Goal: Find specific page/section: Find specific page/section

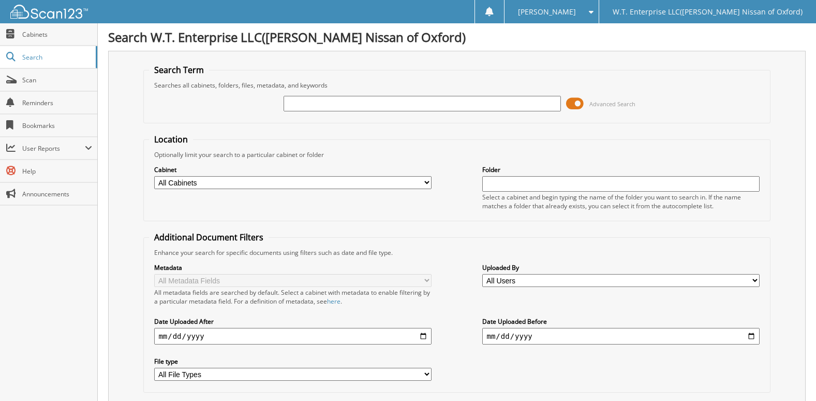
click at [316, 105] on input "text" at bounding box center [422, 104] width 277 height 16
click at [308, 102] on input "600" at bounding box center [422, 104] width 277 height 16
type input "6000673"
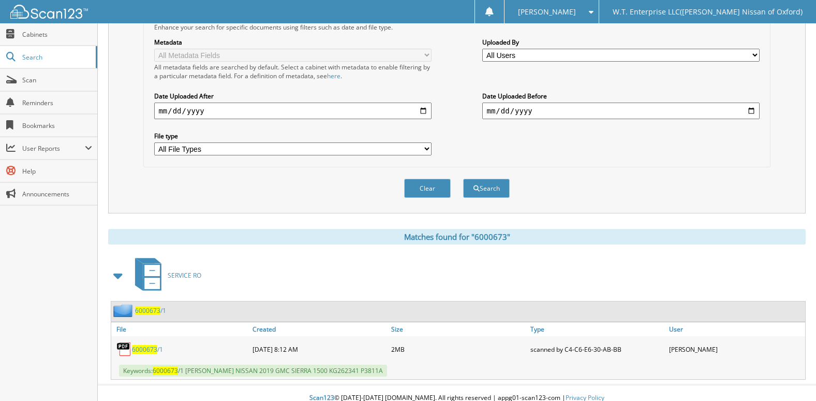
scroll to position [236, 0]
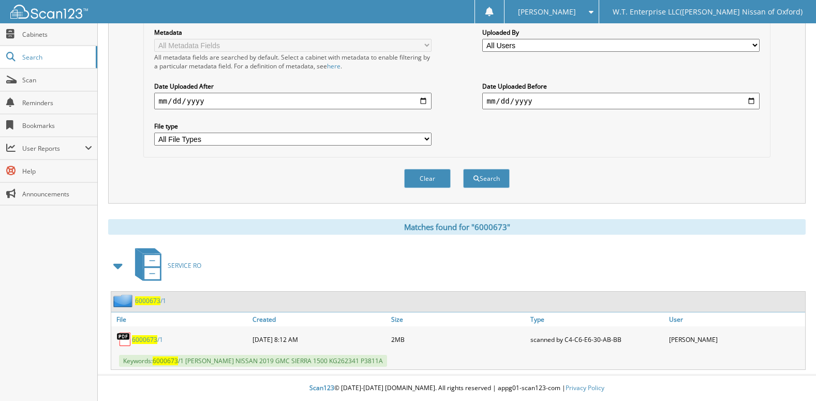
click at [152, 342] on span "6000673" at bounding box center [144, 339] width 25 height 9
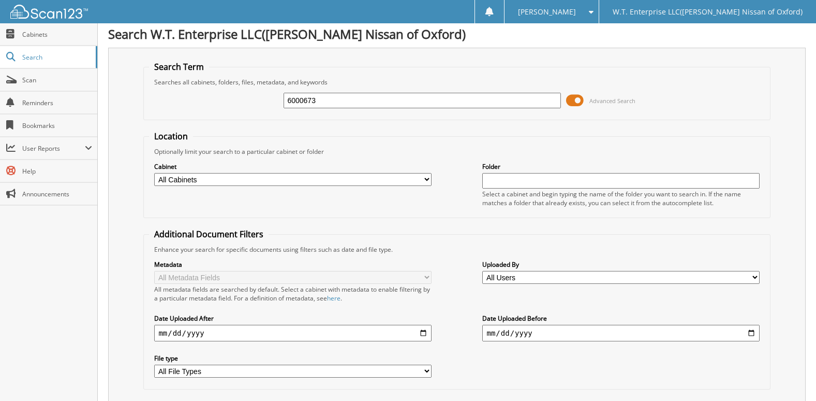
scroll to position [0, 0]
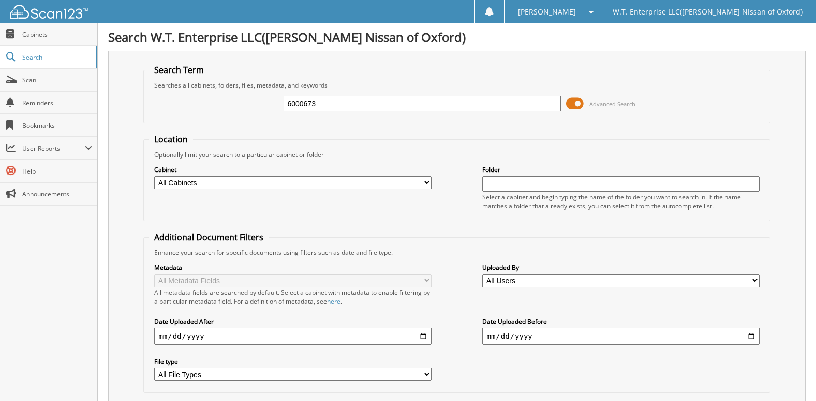
drag, startPoint x: 325, startPoint y: 101, endPoint x: 156, endPoint y: 126, distance: 170.5
click at [156, 126] on form "Search Term Searches all cabinets, folders, files, metadata, and keywords 60006…" at bounding box center [456, 249] width 627 height 370
type input "6001849"
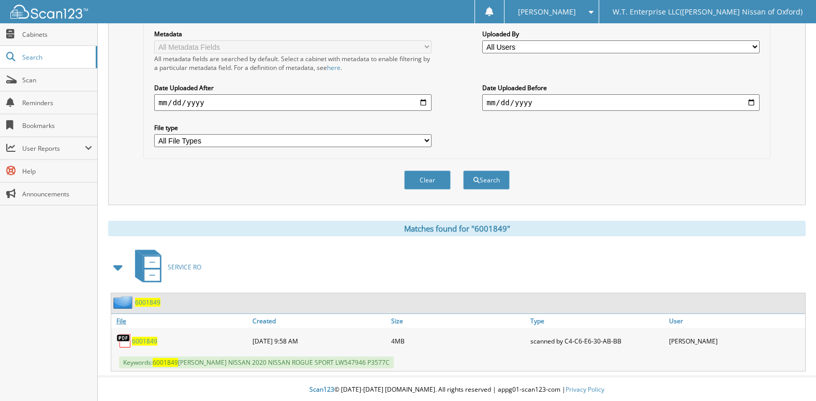
scroll to position [236, 0]
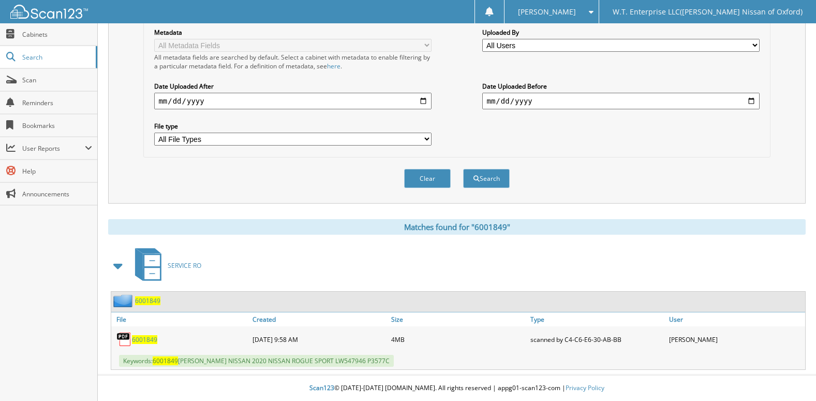
click at [148, 340] on span "6001849" at bounding box center [144, 339] width 25 height 9
